Goal: Information Seeking & Learning: Check status

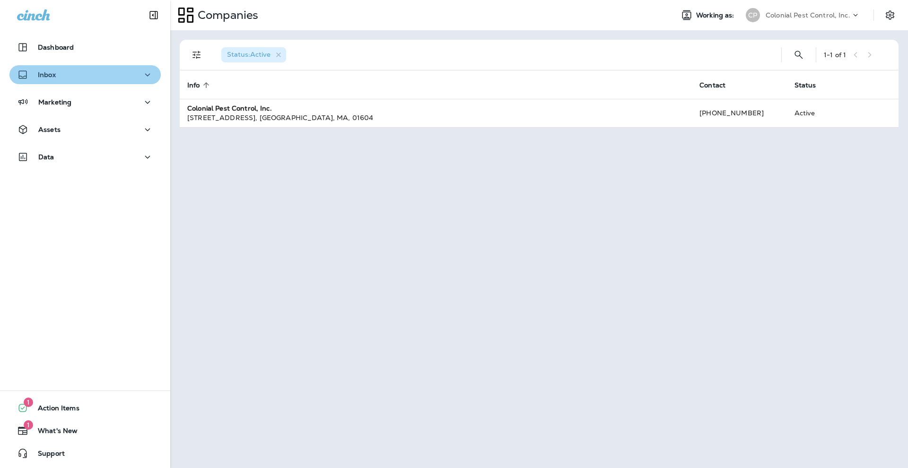
click at [150, 76] on icon "button" at bounding box center [147, 75] width 11 height 12
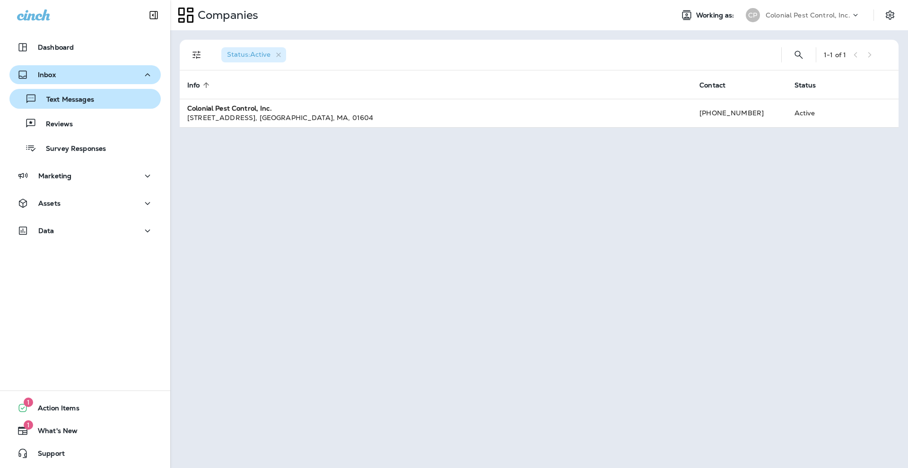
click at [124, 102] on div "Text Messages" at bounding box center [85, 99] width 144 height 14
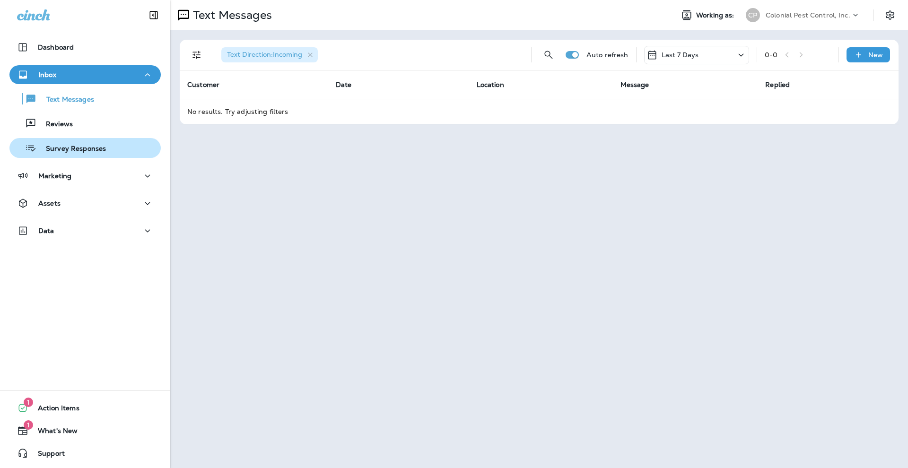
click at [103, 147] on p "Survey Responses" at bounding box center [71, 149] width 70 height 9
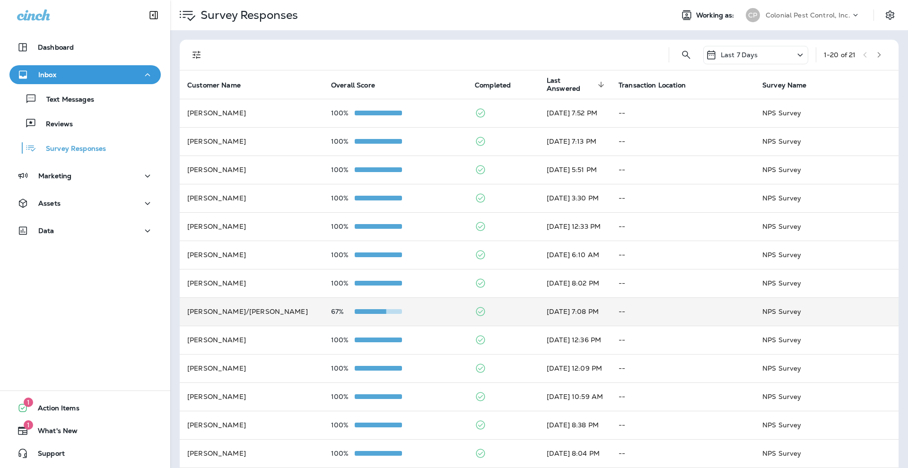
click at [467, 298] on td at bounding box center [503, 312] width 72 height 28
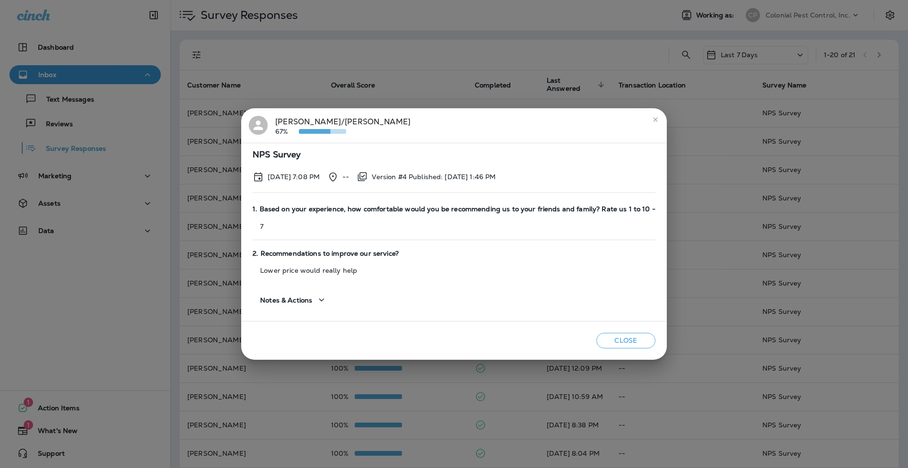
click at [289, 119] on div "[PERSON_NAME]/[PERSON_NAME] 67%" at bounding box center [342, 126] width 135 height 20
